Goal: Transaction & Acquisition: Purchase product/service

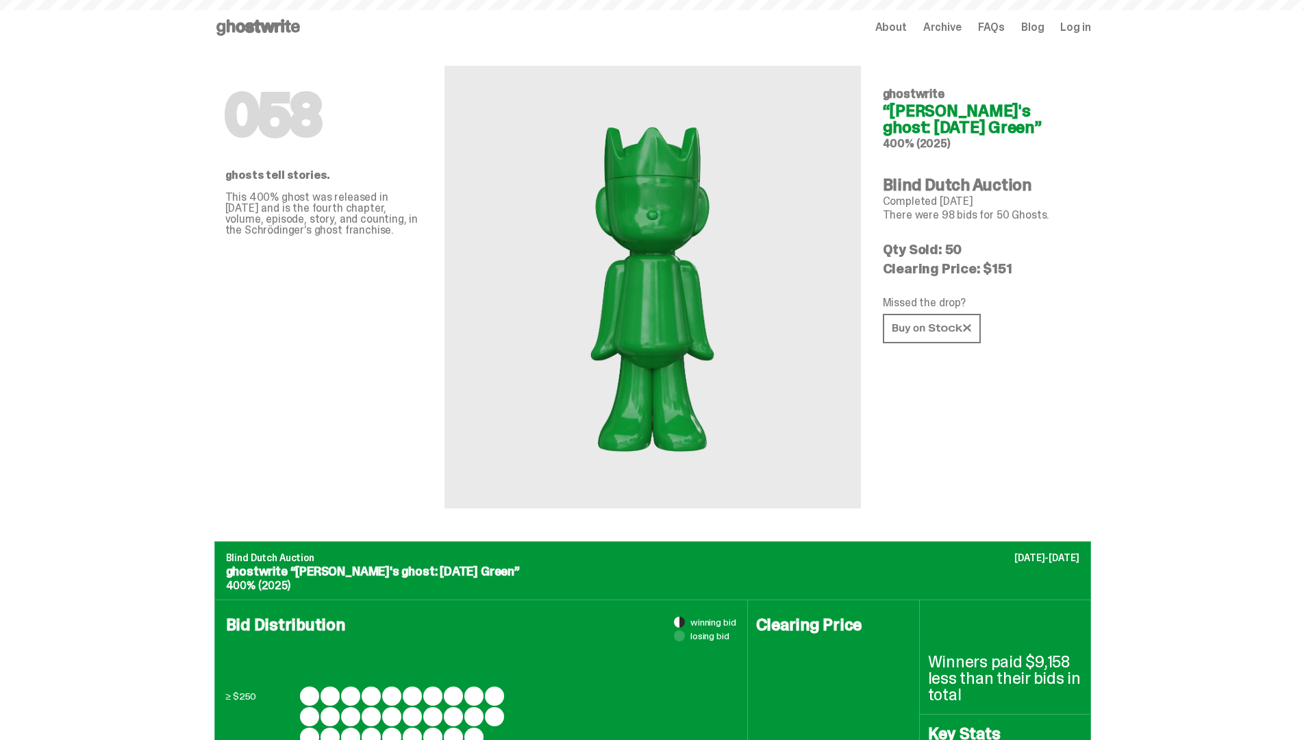
scroll to position [666, 0]
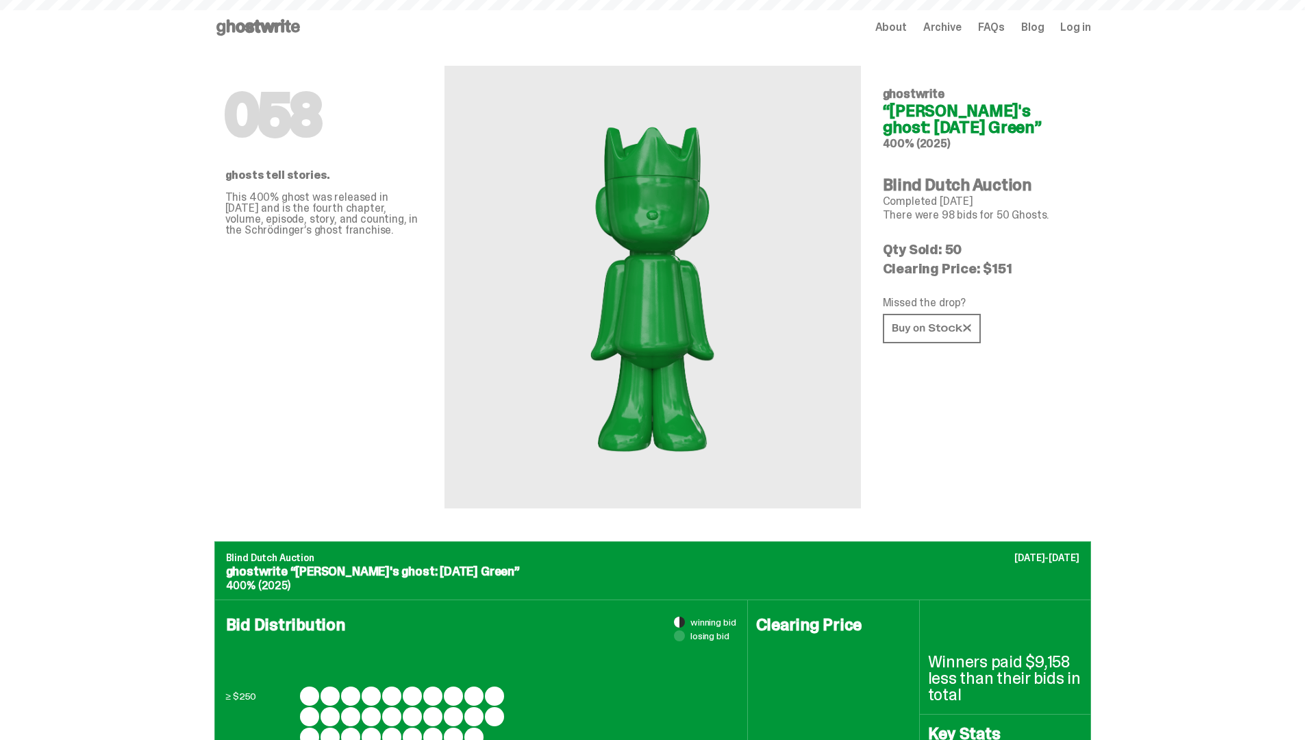
scroll to position [666, 0]
